Goal: Task Accomplishment & Management: Manage account settings

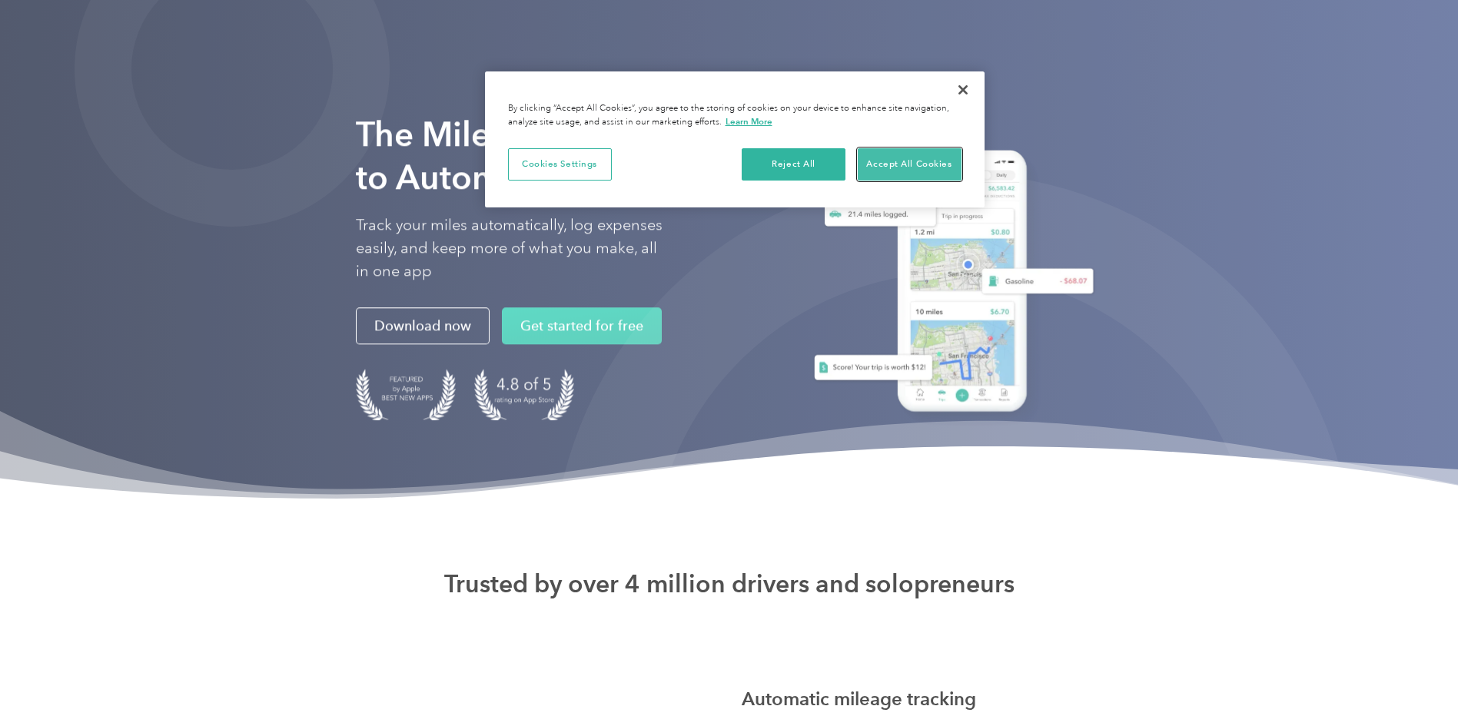
click at [906, 174] on button "Accept All Cookies" at bounding box center [910, 164] width 104 height 32
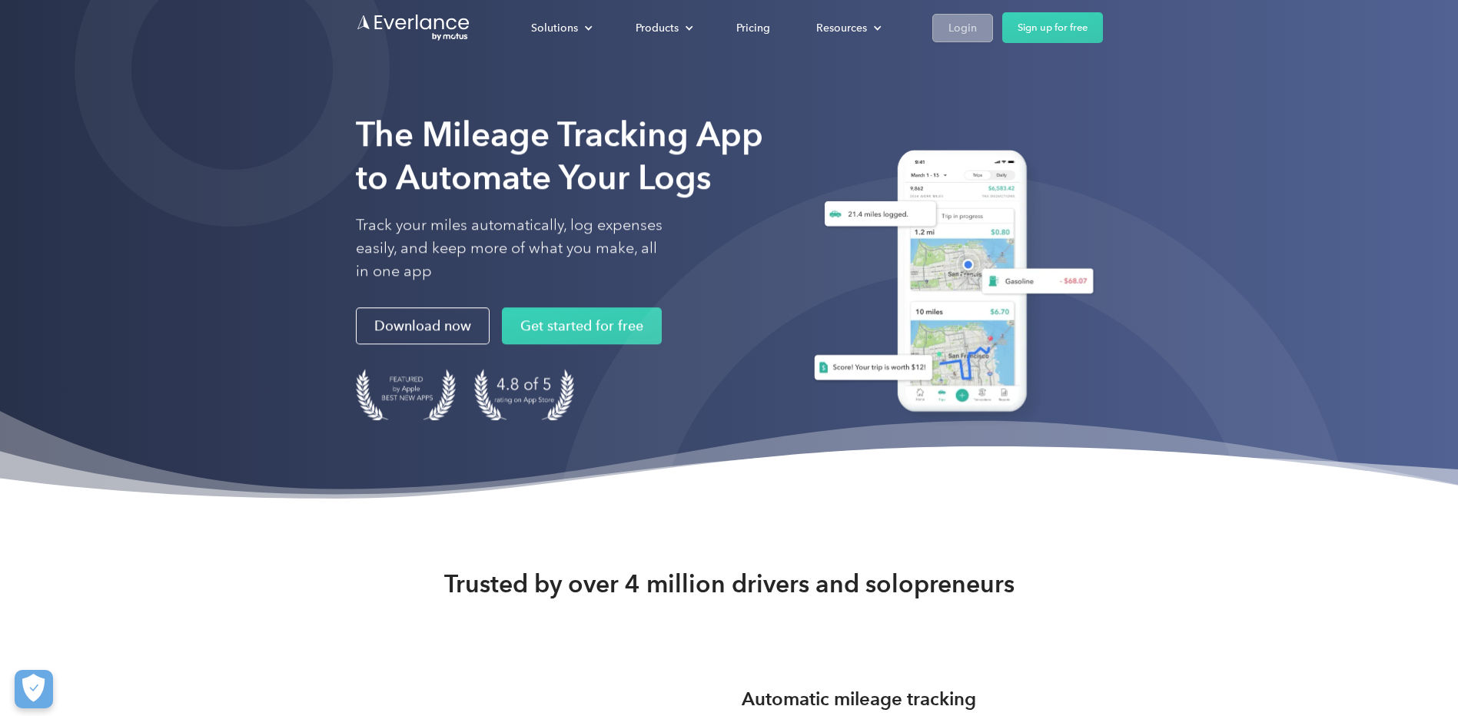
click at [970, 32] on div "Login" at bounding box center [963, 27] width 28 height 19
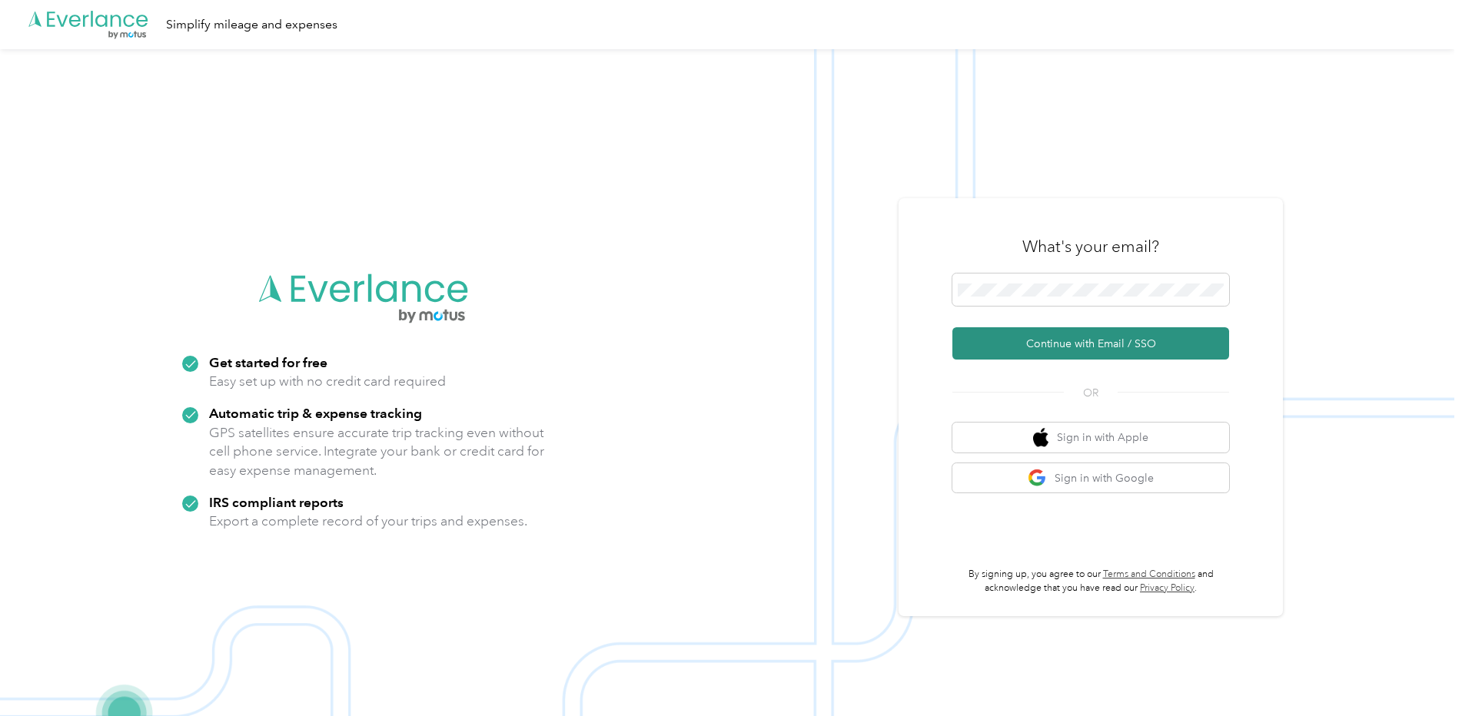
click at [1032, 347] on button "Continue with Email / SSO" at bounding box center [1090, 343] width 277 height 32
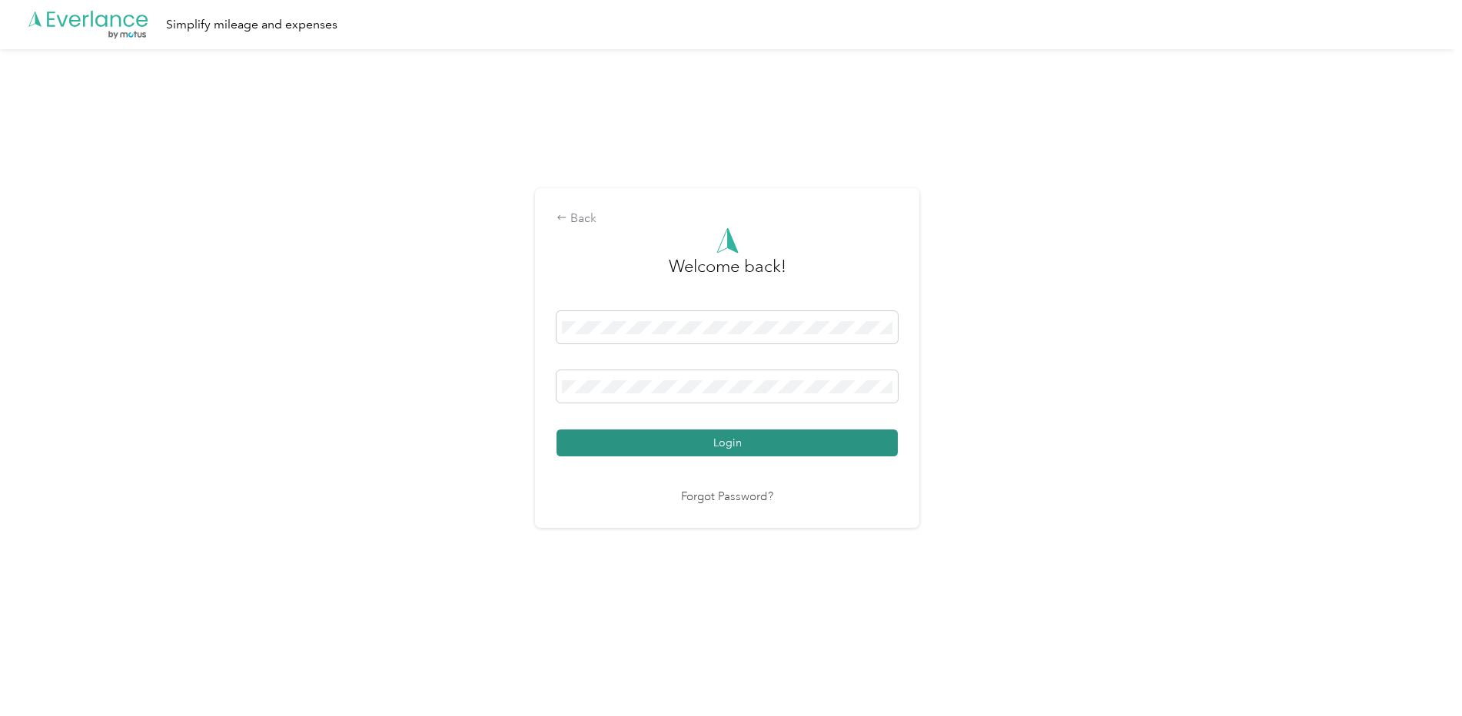
click at [817, 444] on button "Login" at bounding box center [727, 443] width 341 height 27
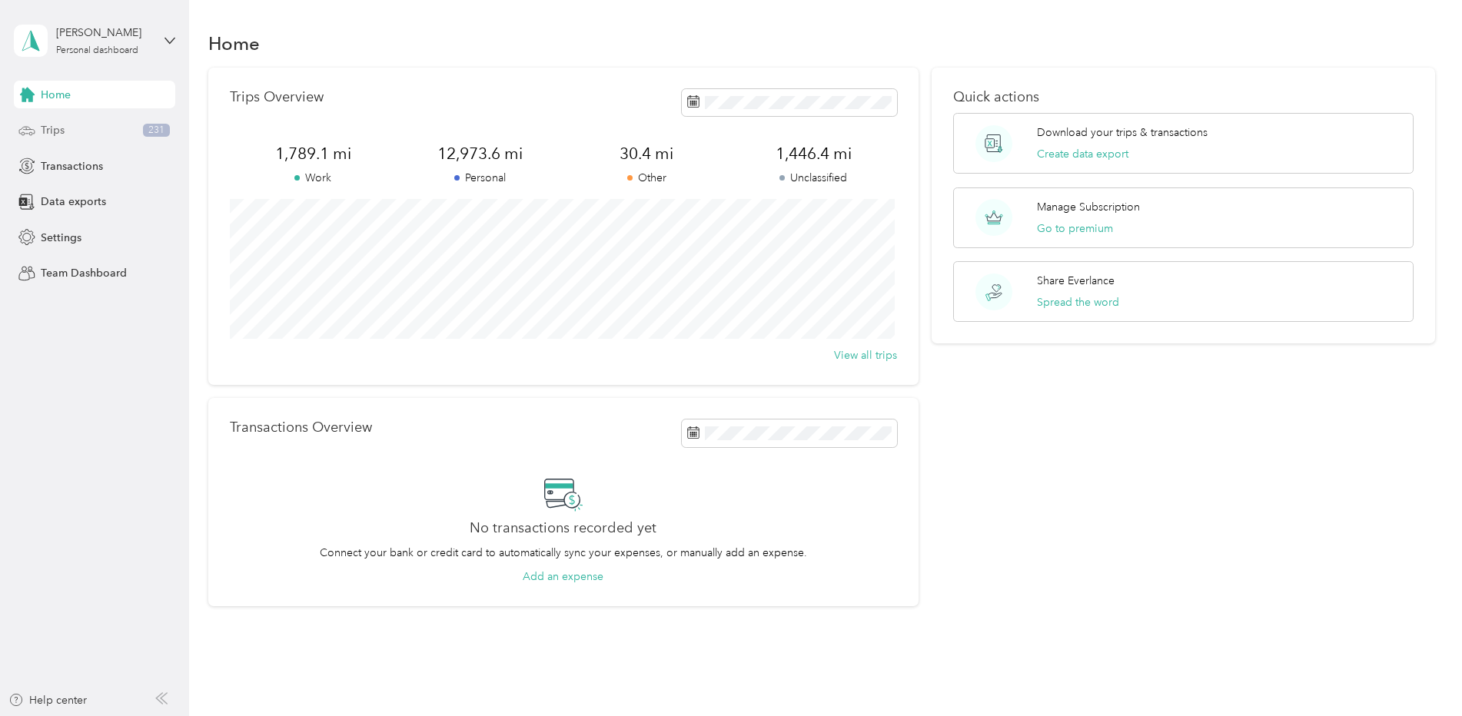
click at [88, 131] on div "Trips 231" at bounding box center [94, 131] width 161 height 28
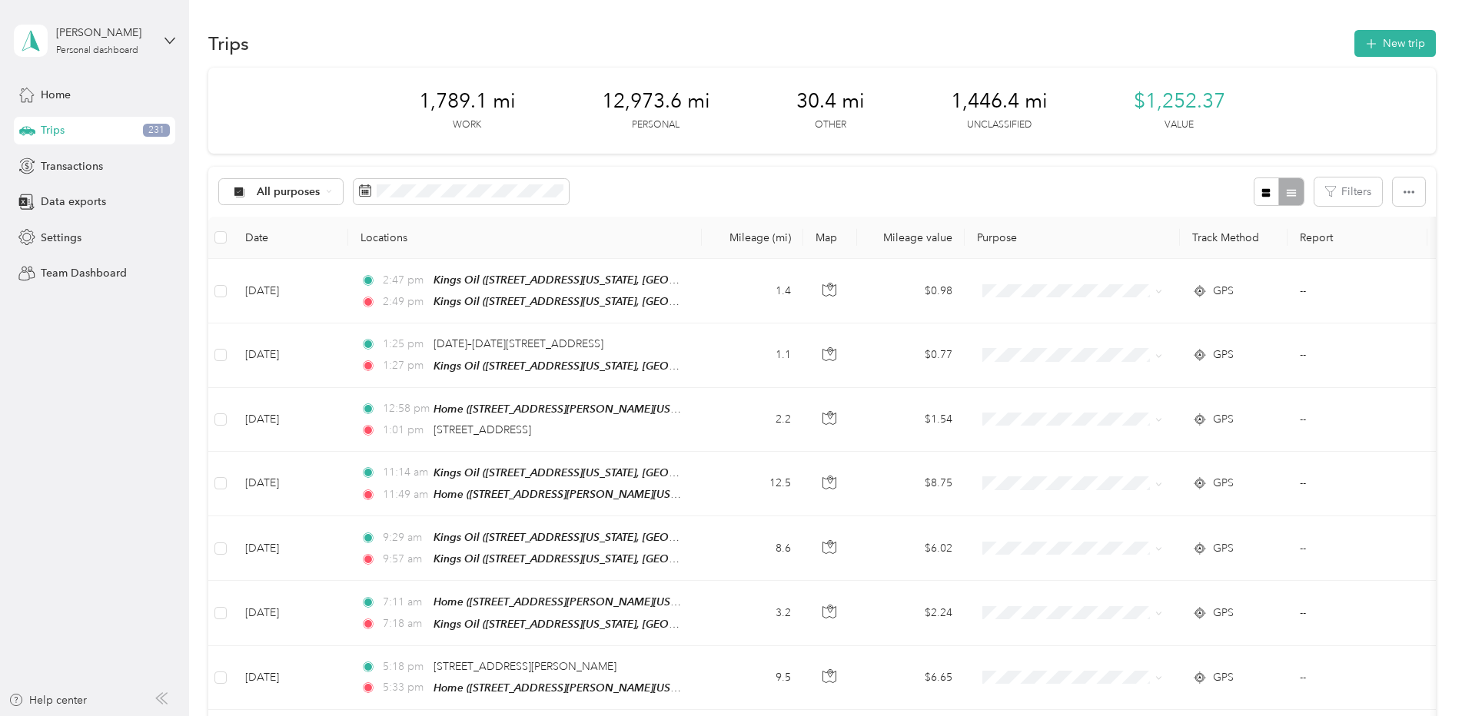
click at [1281, 200] on div at bounding box center [1279, 192] width 50 height 28
click at [1347, 201] on button "Filters" at bounding box center [1348, 192] width 68 height 28
click at [1386, 190] on div "Filters" at bounding box center [1339, 192] width 171 height 28
click at [1404, 190] on icon "button" at bounding box center [1409, 192] width 11 height 11
click at [1391, 248] on span "Export" at bounding box center [1383, 247] width 32 height 13
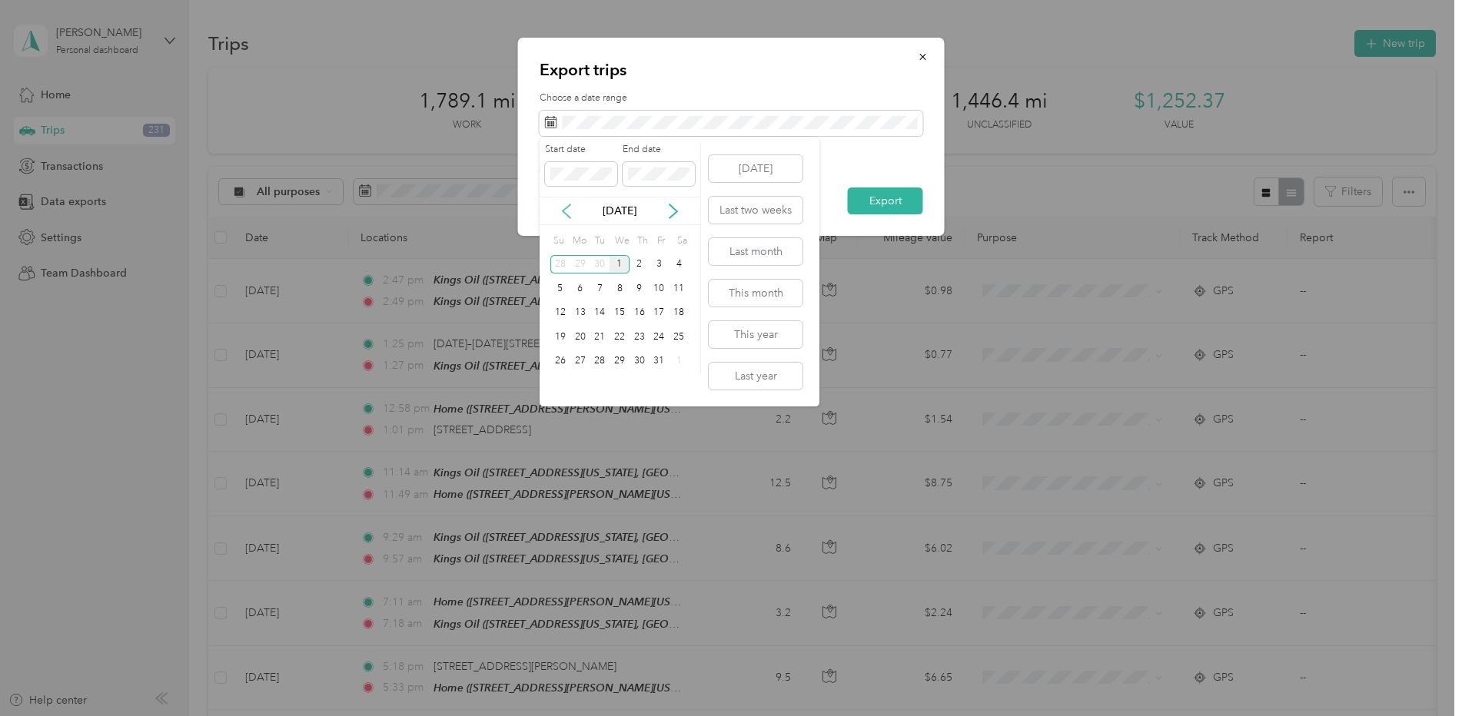
click at [564, 211] on icon at bounding box center [566, 211] width 15 height 15
click at [580, 258] on div "1" at bounding box center [580, 264] width 20 height 19
click at [600, 357] on div "30" at bounding box center [600, 361] width 20 height 19
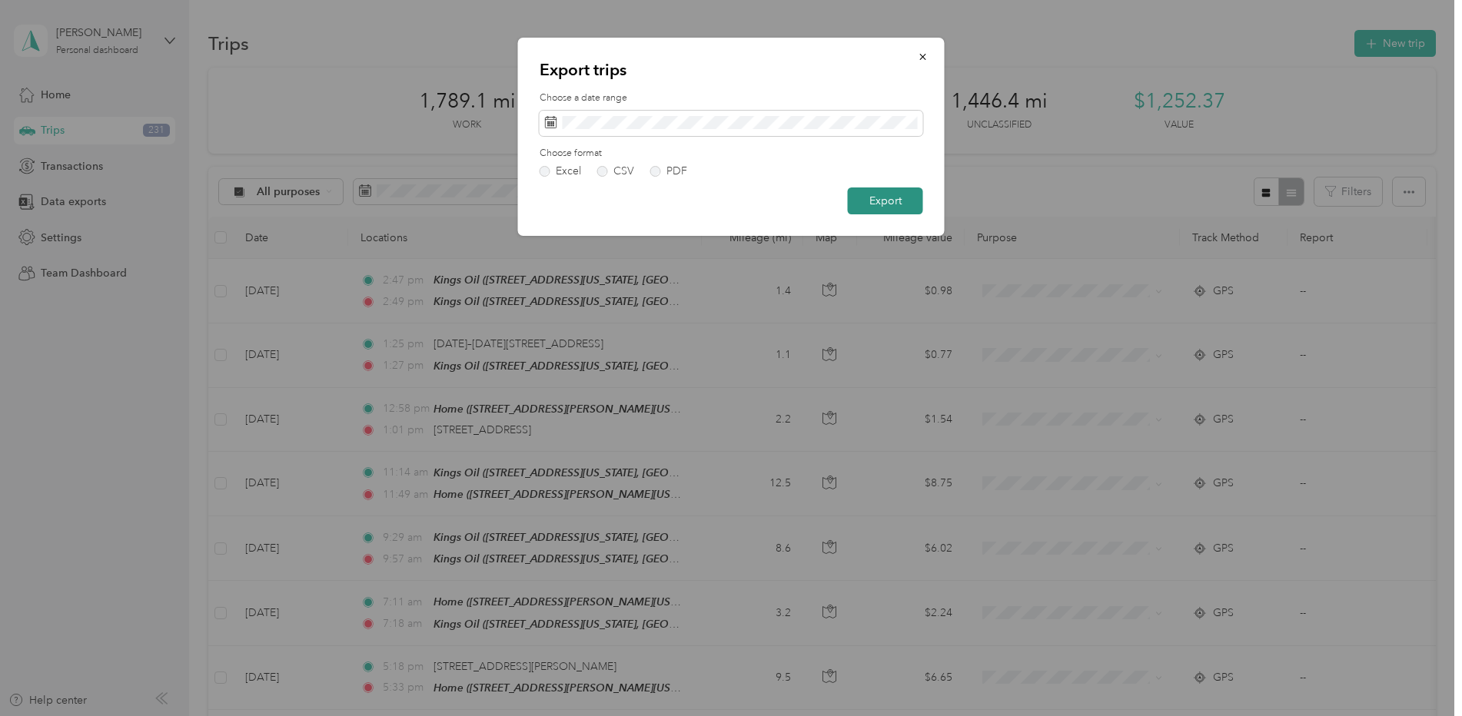
click at [873, 196] on button "Export" at bounding box center [885, 201] width 75 height 27
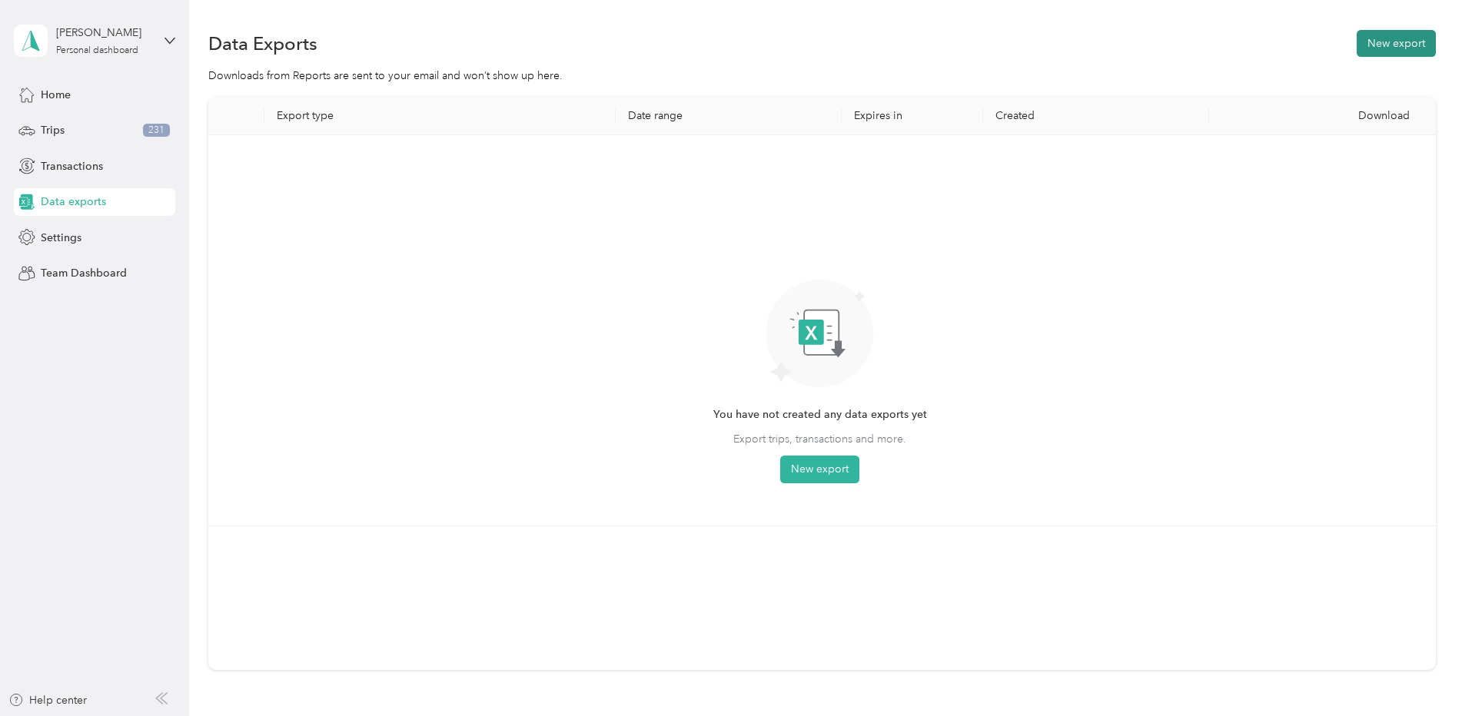
click at [1395, 44] on button "New export" at bounding box center [1396, 43] width 79 height 27
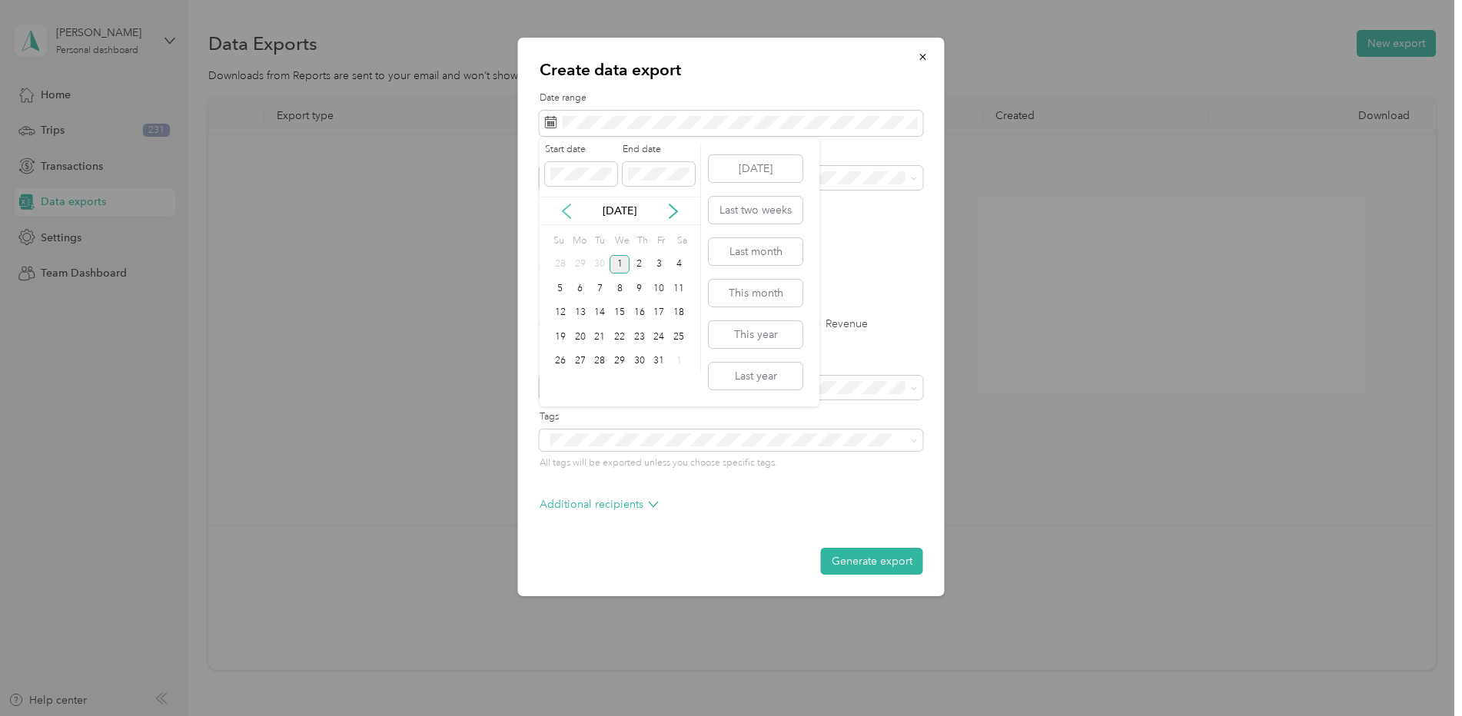
click at [566, 211] on icon at bounding box center [566, 211] width 15 height 15
click at [605, 358] on div "30" at bounding box center [600, 361] width 20 height 19
click at [572, 207] on icon at bounding box center [566, 211] width 15 height 15
click at [680, 207] on icon at bounding box center [673, 211] width 15 height 15
click at [580, 265] on div "1" at bounding box center [580, 264] width 20 height 19
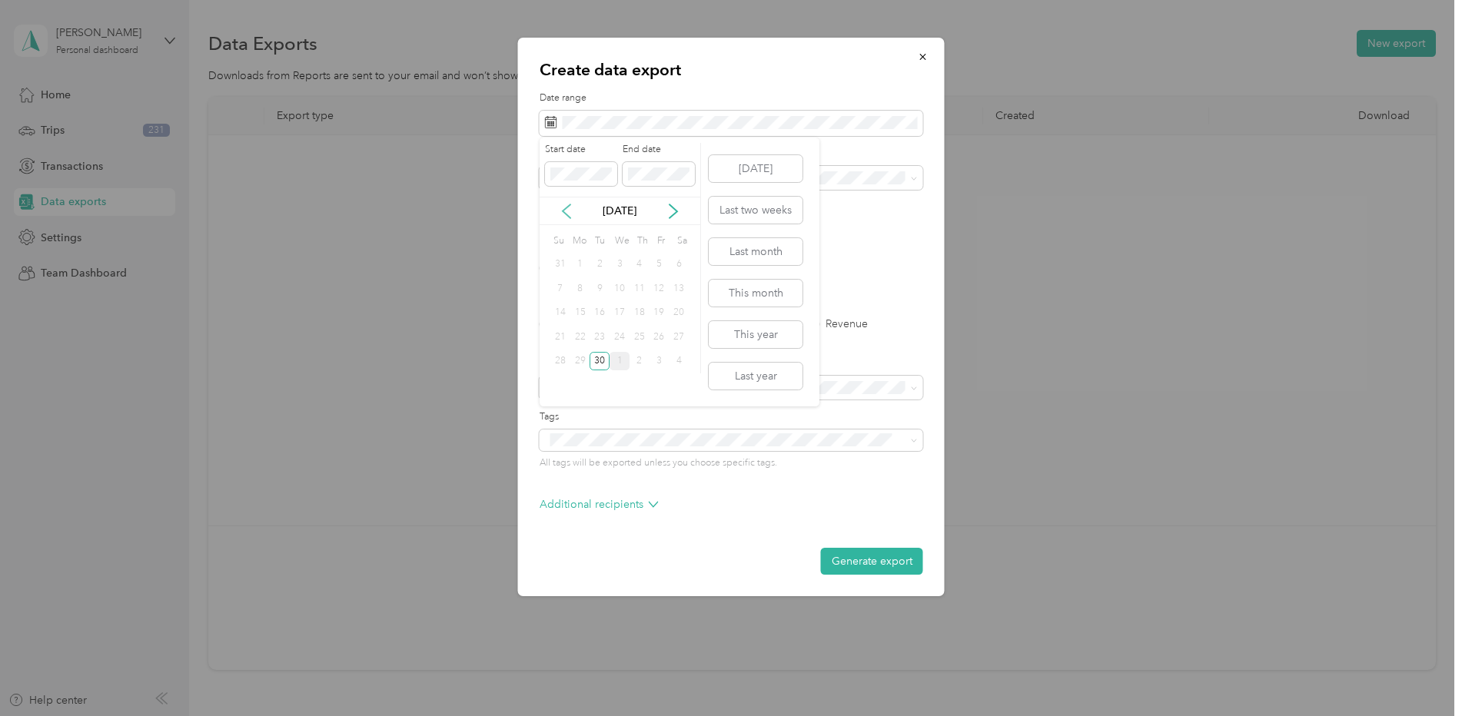
click at [568, 213] on icon at bounding box center [566, 211] width 15 height 15
click at [465, 716] on div "Create data export Date range Purpose Advanced filters File format Excel CSV PD…" at bounding box center [727, 716] width 1454 height 0
click at [736, 242] on button "Last month" at bounding box center [756, 251] width 94 height 27
click at [903, 568] on button "Generate export" at bounding box center [872, 561] width 102 height 27
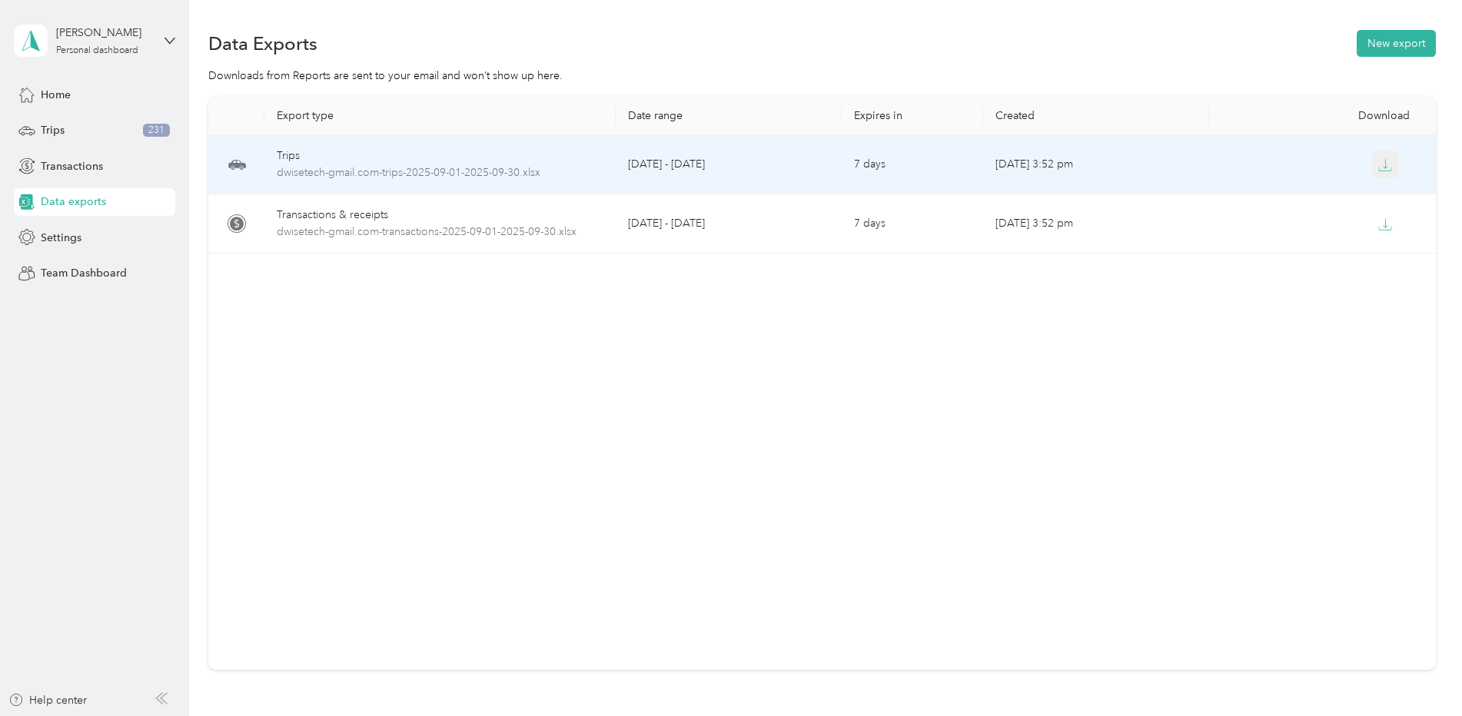
click at [1384, 166] on icon "button" at bounding box center [1385, 165] width 14 height 14
